Goal: Task Accomplishment & Management: Manage account settings

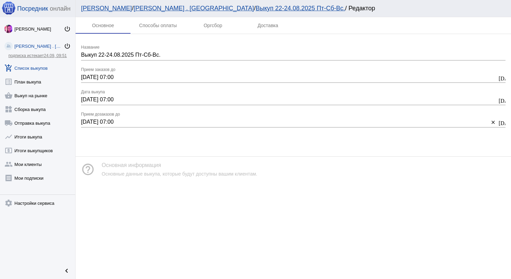
click at [41, 71] on link "add_shopping_cart Список выкупов" at bounding box center [37, 67] width 75 height 14
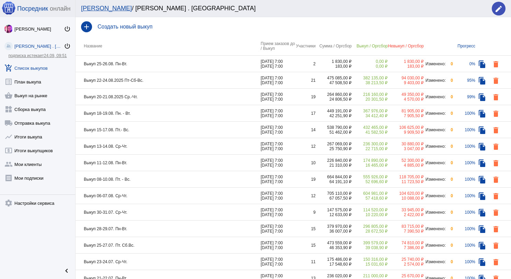
click at [169, 112] on td "Выкуп 18-19.08. Пн. - Вт." at bounding box center [168, 113] width 185 height 16
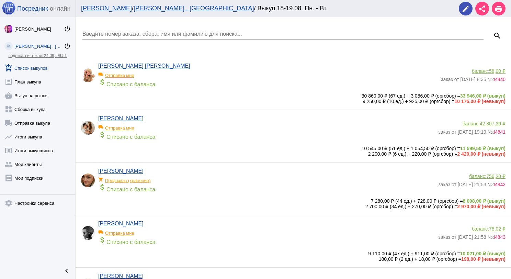
click at [49, 65] on link "add_shopping_cart Список выкупов" at bounding box center [37, 67] width 75 height 14
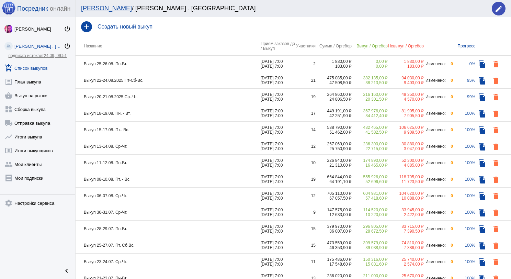
click at [158, 99] on td "Выкуп 20-21.08.2025 Ср.-Чт." at bounding box center [168, 97] width 185 height 16
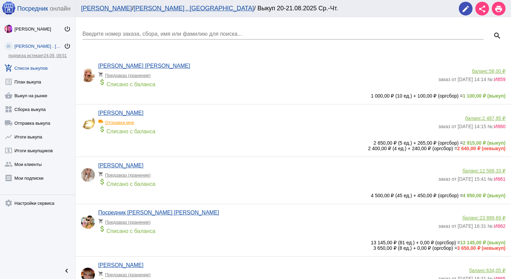
click at [131, 27] on div "Введите номер заказа, сбора, имя или фамилию для поиска..." at bounding box center [282, 31] width 401 height 15
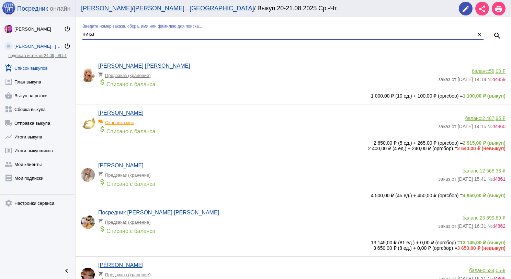
type input "ника"
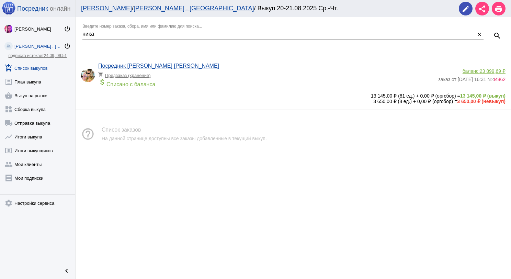
click at [213, 85] on div "attach_money Списано с баланса" at bounding box center [266, 83] width 336 height 10
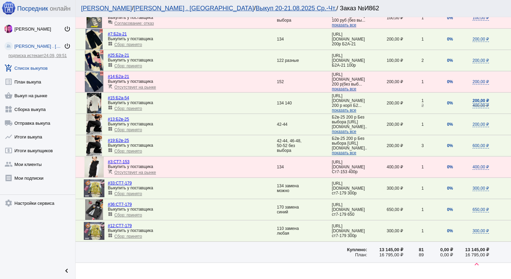
scroll to position [635, 0]
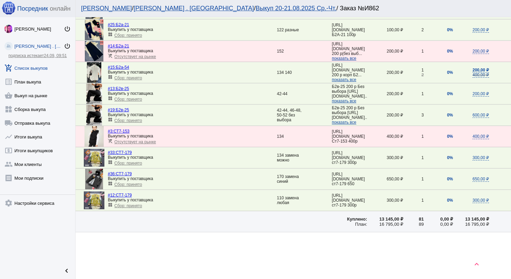
click at [46, 65] on link "add_shopping_cart Список выкупов" at bounding box center [37, 67] width 75 height 14
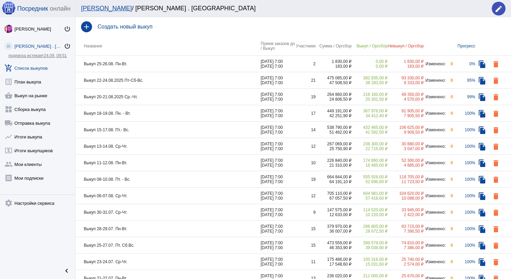
click at [174, 79] on td "Выкуп 22-24.08.2025 Пт-Сб-Вс." at bounding box center [168, 80] width 185 height 16
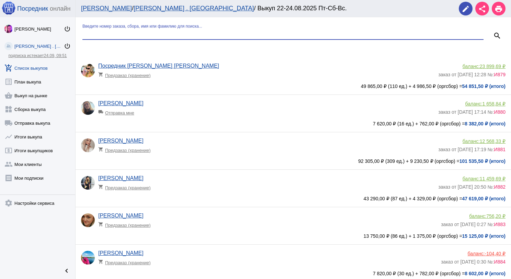
click at [162, 32] on input "Введите номер заказа, сбора, имя или фамилию для поиска..." at bounding box center [282, 34] width 401 height 6
type input "ника"
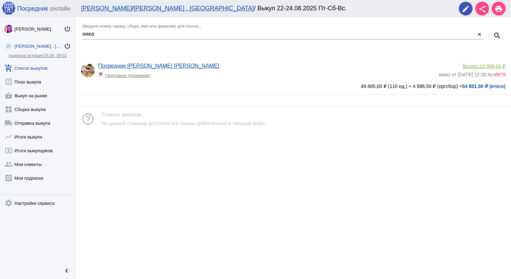
click at [238, 77] on app-delivery-type "shopping_cart Предзаказ (хранение)" at bounding box center [266, 73] width 336 height 9
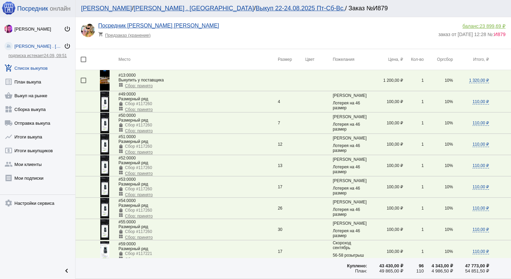
click at [86, 58] on div at bounding box center [83, 59] width 5 height 5
click at [83, 62] on input "checkbox" at bounding box center [83, 62] width 0 height 0
checkbox input "true"
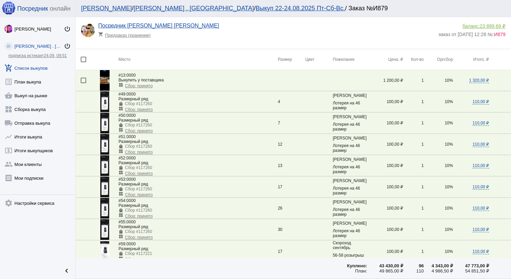
checkbox input "true"
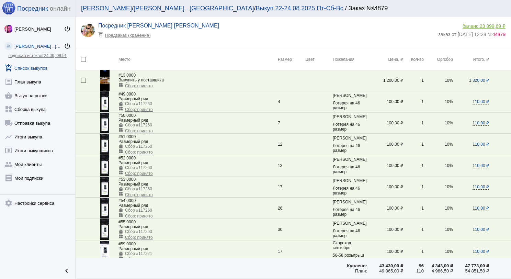
checkbox input "true"
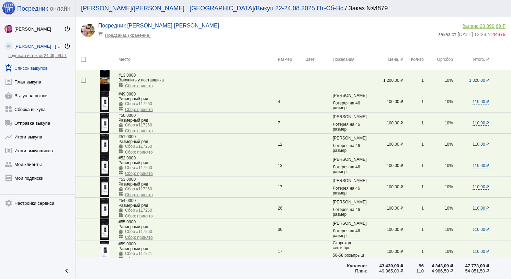
checkbox input "true"
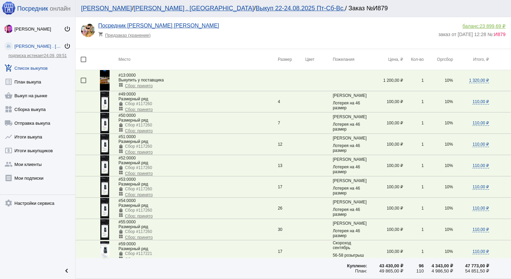
checkbox input "true"
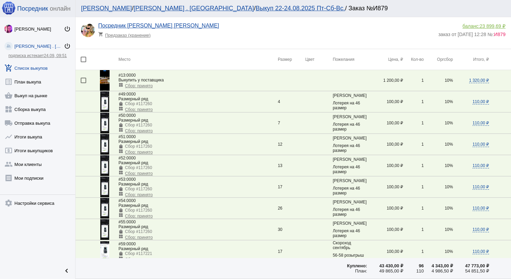
checkbox input "true"
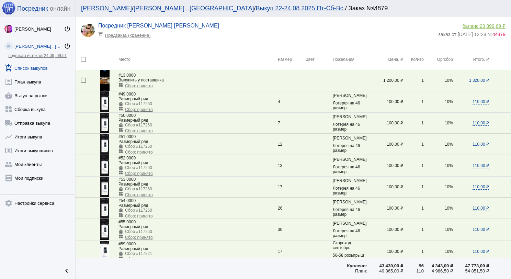
checkbox input "true"
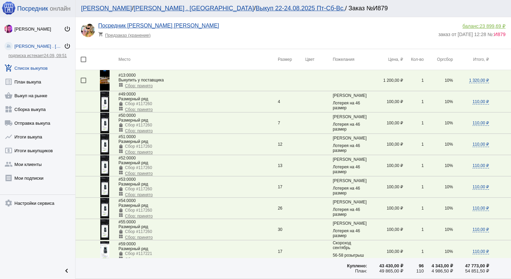
checkbox input "true"
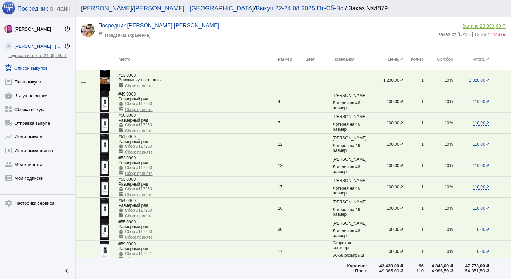
checkbox input "true"
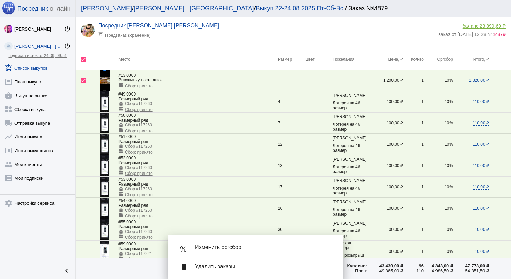
click at [255, 244] on span "Изменить оргсбор" at bounding box center [263, 247] width 137 height 7
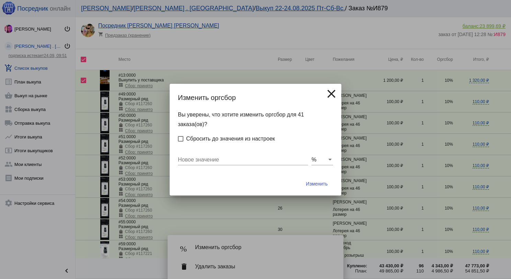
click at [234, 160] on input "Новое значение" at bounding box center [243, 160] width 130 height 6
type input "0"
click at [300, 177] on button "Изменить" at bounding box center [316, 183] width 33 height 12
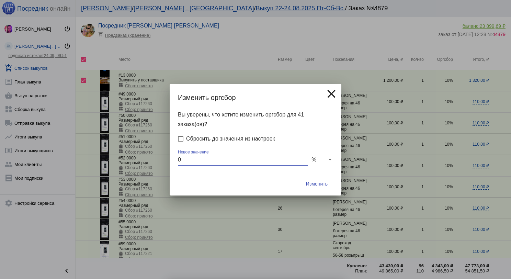
checkbox input "false"
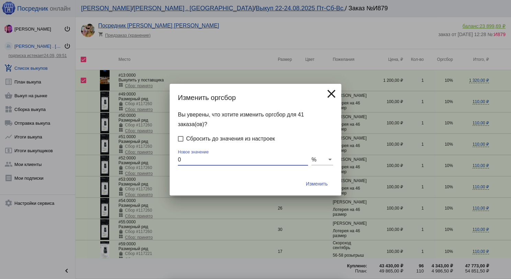
checkbox input "false"
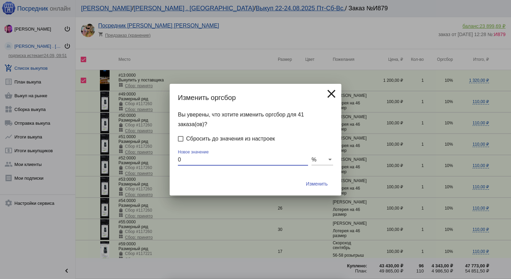
checkbox input "false"
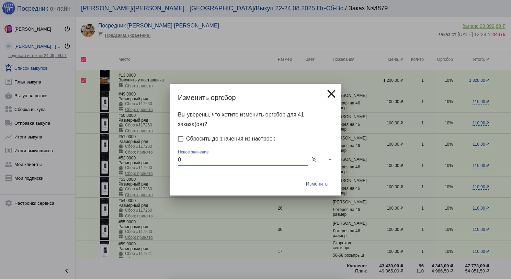
checkbox input "false"
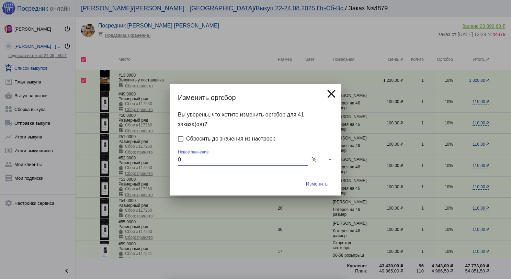
checkbox input "false"
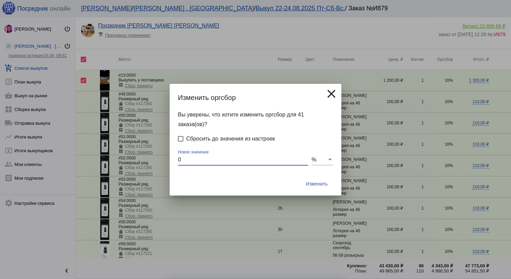
checkbox input "false"
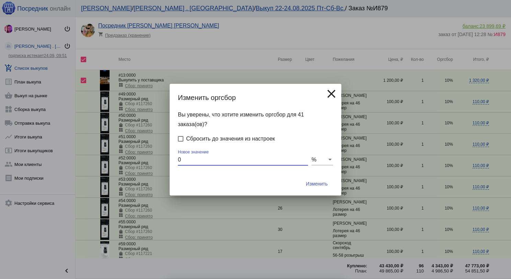
checkbox input "false"
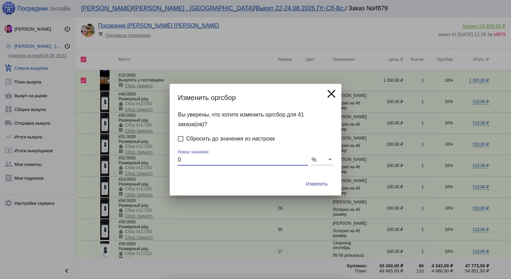
checkbox input "false"
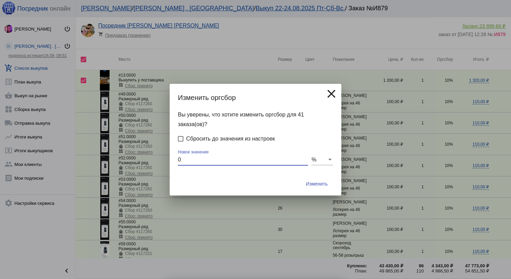
checkbox input "false"
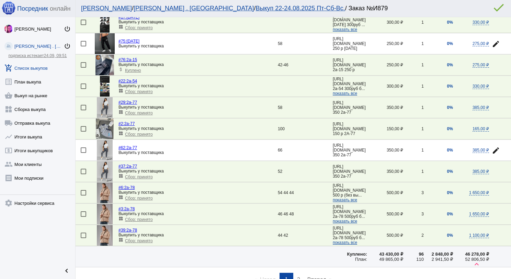
scroll to position [921, 0]
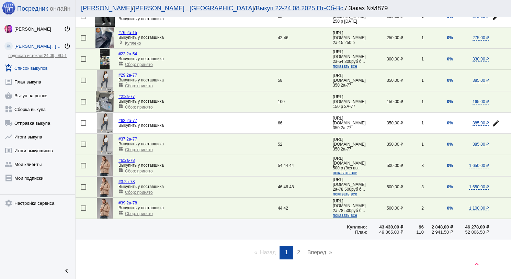
click at [297, 249] on span "2" at bounding box center [298, 252] width 3 height 6
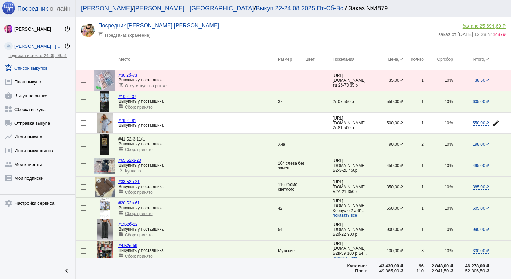
click at [82, 60] on div at bounding box center [83, 59] width 5 height 5
click at [83, 62] on input "checkbox" at bounding box center [83, 62] width 0 height 0
checkbox input "true"
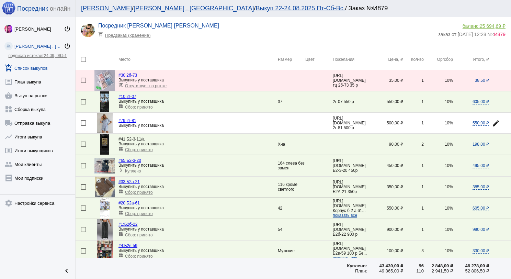
checkbox input "true"
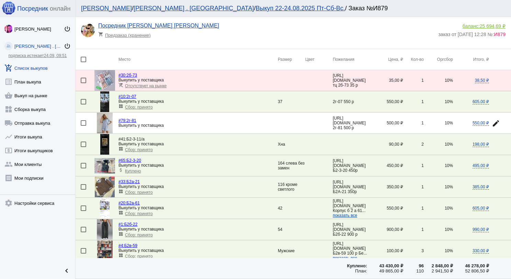
checkbox input "true"
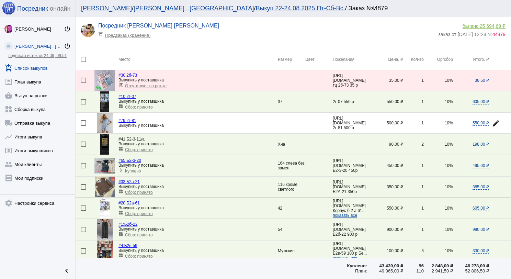
checkbox input "true"
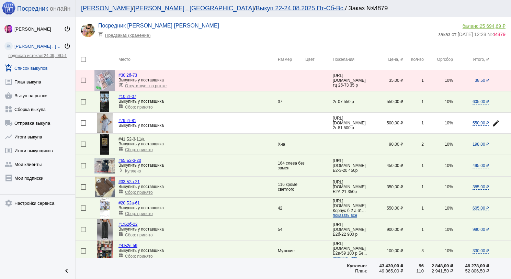
checkbox input "true"
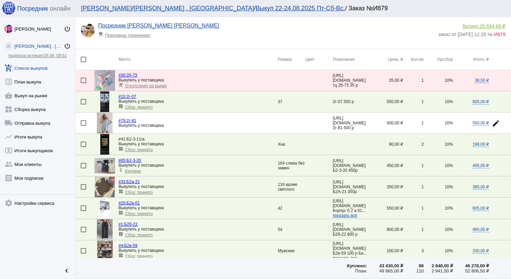
checkbox input "true"
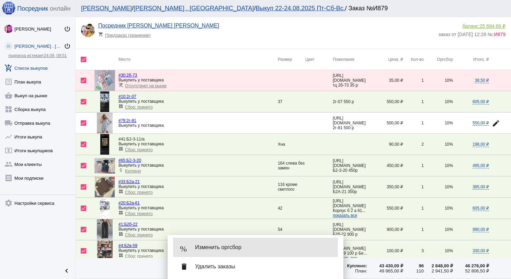
click at [218, 241] on div "% Изменить оргсбор" at bounding box center [255, 247] width 165 height 19
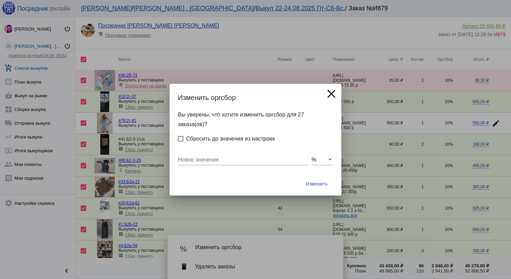
click at [211, 158] on input "Новое значение" at bounding box center [243, 160] width 130 height 6
type input "0"
click at [300, 177] on button "Изменить" at bounding box center [316, 183] width 33 height 12
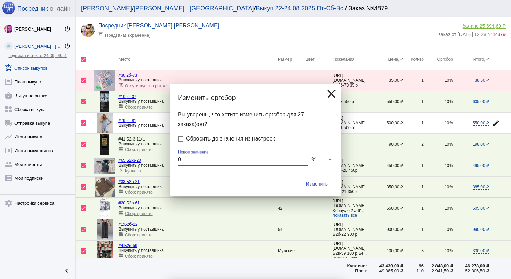
checkbox input "false"
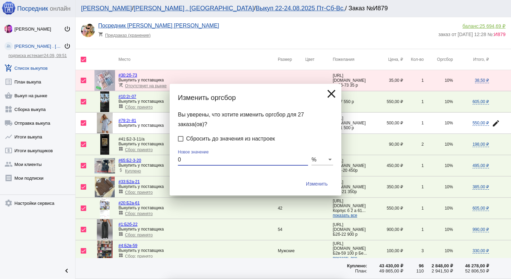
checkbox input "false"
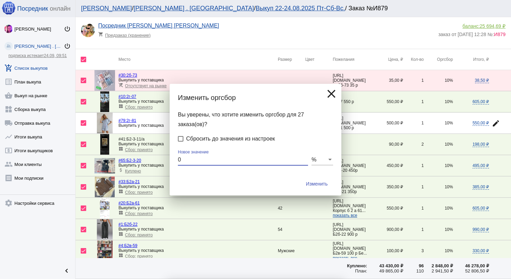
checkbox input "false"
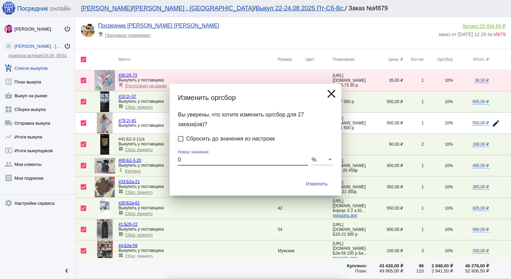
checkbox input "false"
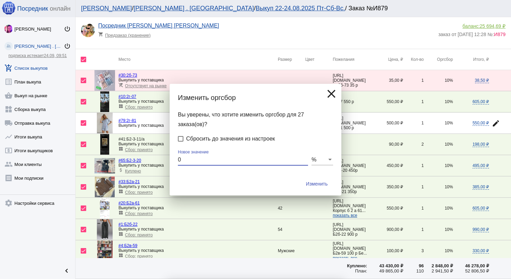
checkbox input "false"
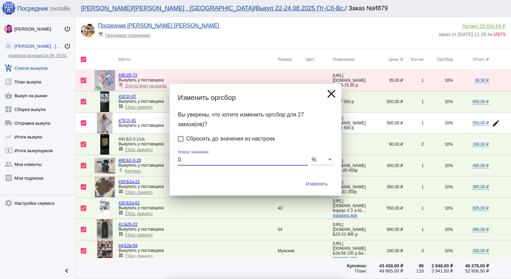
checkbox input "false"
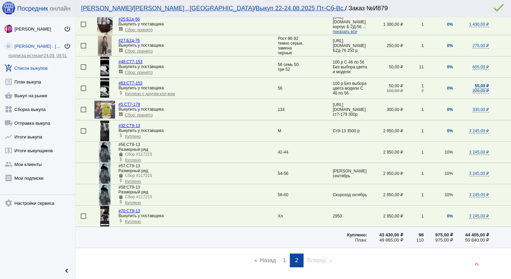
scroll to position [498, 0]
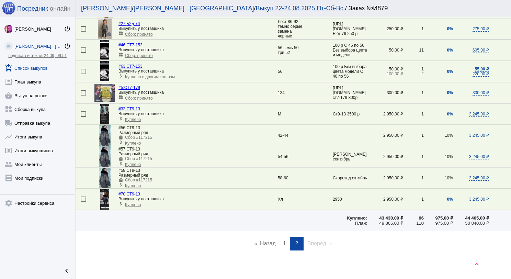
click at [22, 71] on link "add_shopping_cart Список выкупов" at bounding box center [37, 67] width 75 height 14
